Goal: Obtain resource: Download file/media

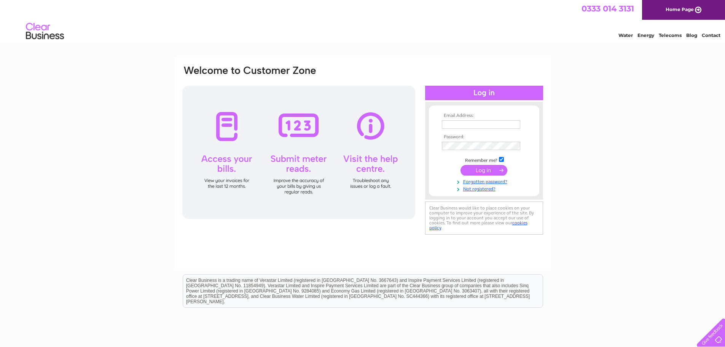
type input "accounts@mcgarrie.net"
click at [467, 169] on input "submit" at bounding box center [483, 170] width 47 height 11
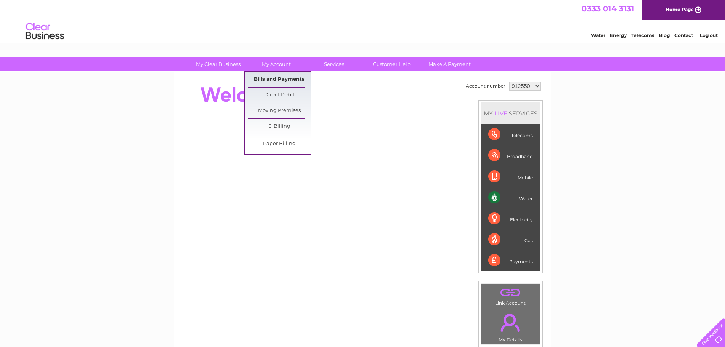
click at [285, 75] on link "Bills and Payments" at bounding box center [279, 79] width 63 height 15
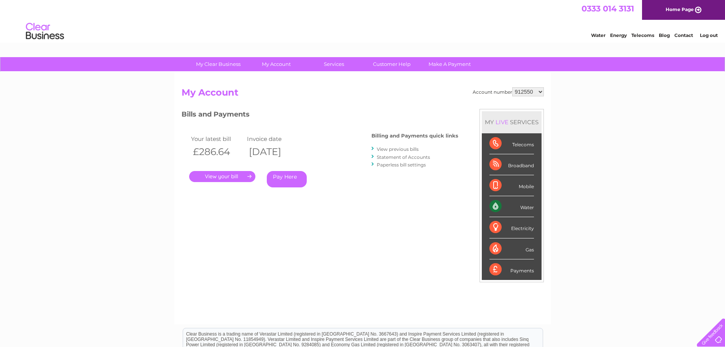
click at [225, 175] on link "." at bounding box center [222, 176] width 66 height 11
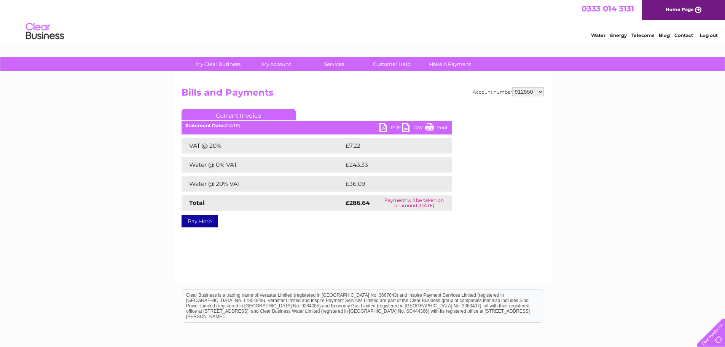
click at [386, 128] on link "PDF" at bounding box center [390, 128] width 23 height 11
click at [525, 92] on select "912550 948322 3024650" at bounding box center [528, 91] width 32 height 9
select select "948322"
click at [512, 87] on select "912550 948322 3024650" at bounding box center [528, 91] width 32 height 9
click at [386, 127] on link "PDF" at bounding box center [390, 128] width 23 height 11
